Goal: Task Accomplishment & Management: Use online tool/utility

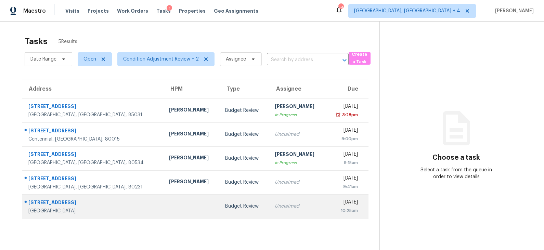
click at [220, 210] on td "Budget Review" at bounding box center [245, 206] width 50 height 24
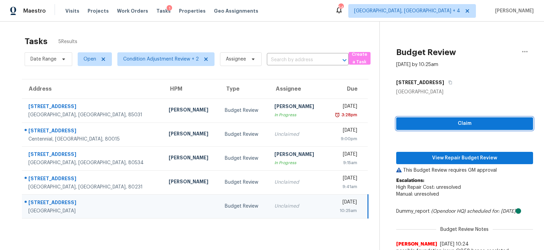
click at [453, 122] on span "Claim" at bounding box center [465, 123] width 126 height 9
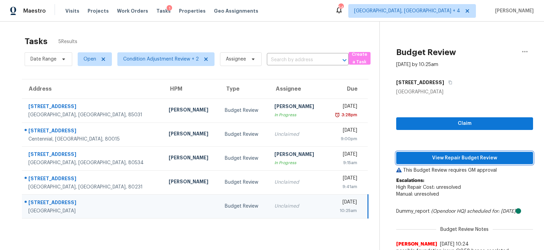
click at [452, 157] on span "View Repair Budget Review" at bounding box center [465, 158] width 126 height 9
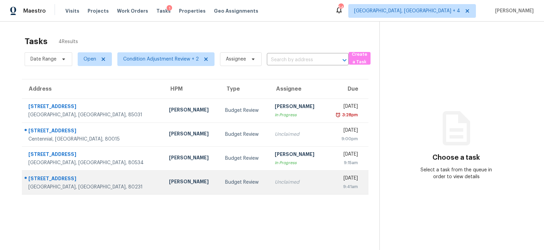
click at [169, 178] on div "[PERSON_NAME]" at bounding box center [191, 182] width 45 height 9
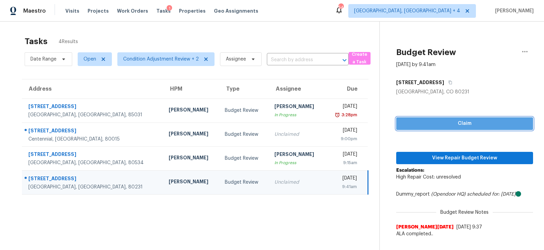
click at [470, 125] on span "Claim" at bounding box center [465, 123] width 126 height 9
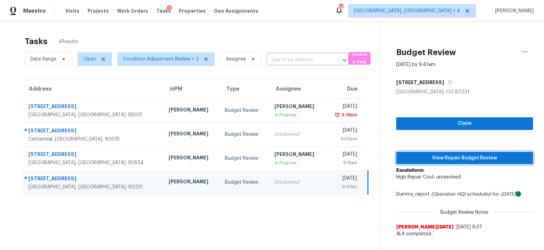
click at [456, 158] on span "View Repair Budget Review" at bounding box center [465, 158] width 126 height 9
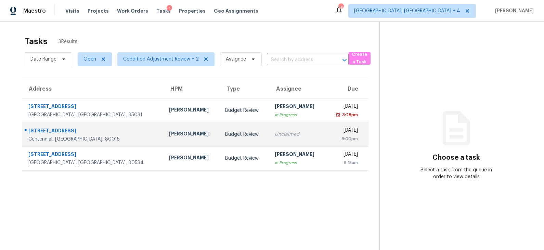
click at [225, 135] on div "Budget Review" at bounding box center [244, 134] width 39 height 7
